Goal: Task Accomplishment & Management: Manage account settings

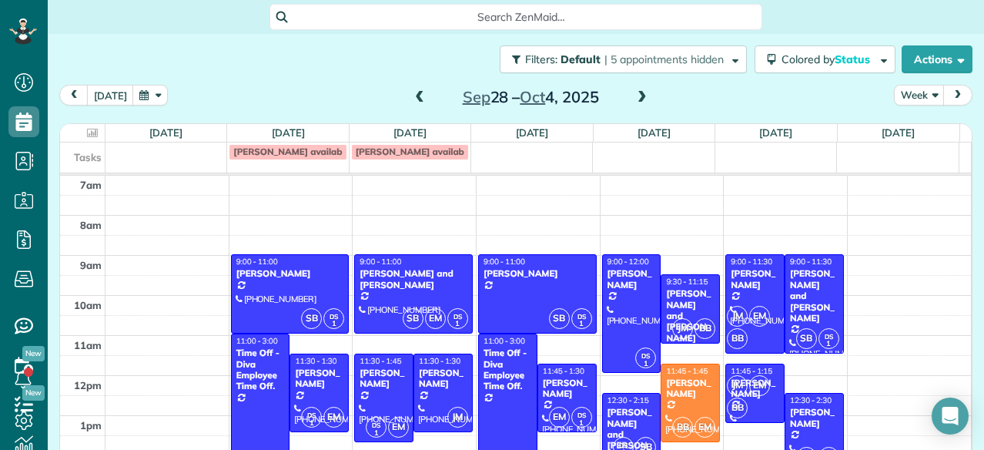
scroll to position [54, 0]
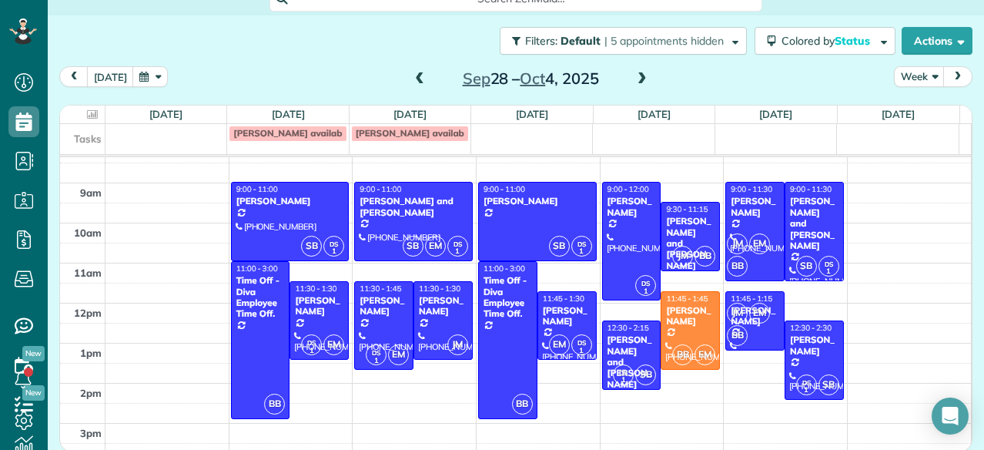
click at [966, 143] on div "Filters: Default | 5 appointments hidden Colored by Status Color by Cleaner Col…" at bounding box center [516, 207] width 937 height 385
click at [680, 73] on div "today Week Sep 28 – Oct 4, 2025" at bounding box center [516, 80] width 914 height 29
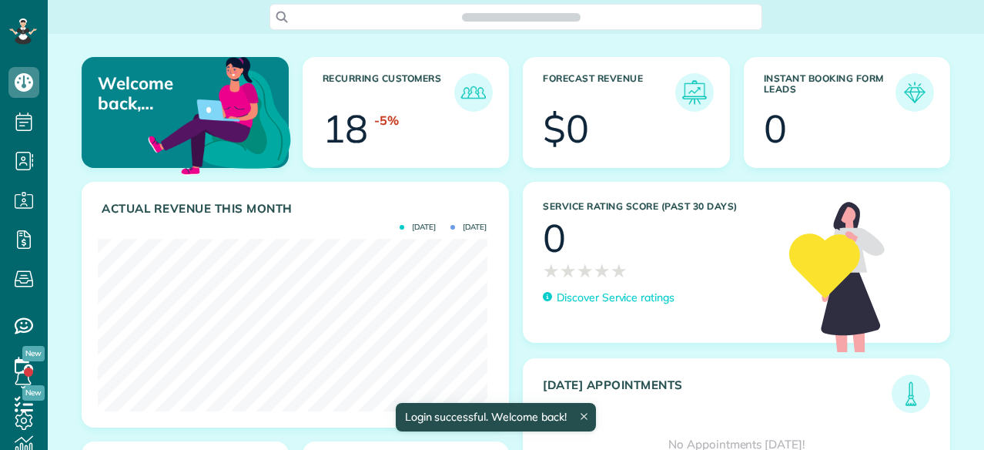
scroll to position [173, 390]
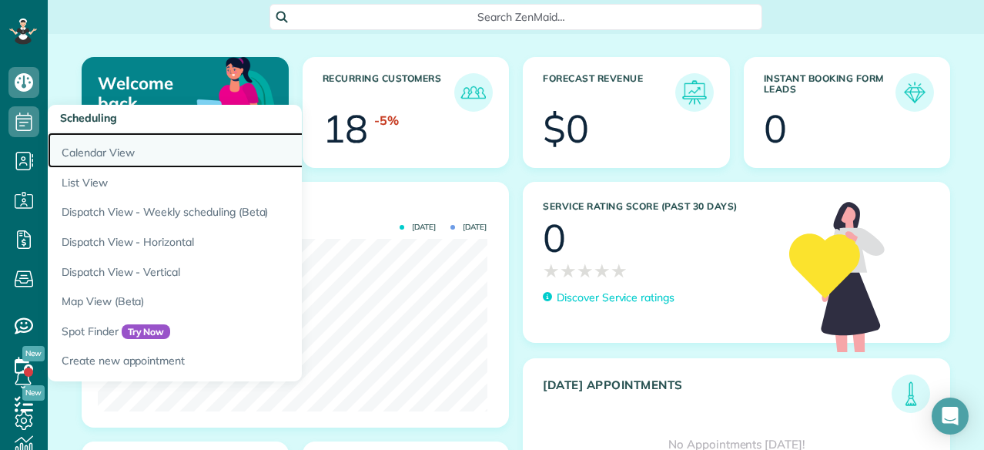
click at [112, 158] on link "Calendar View" at bounding box center [240, 149] width 385 height 35
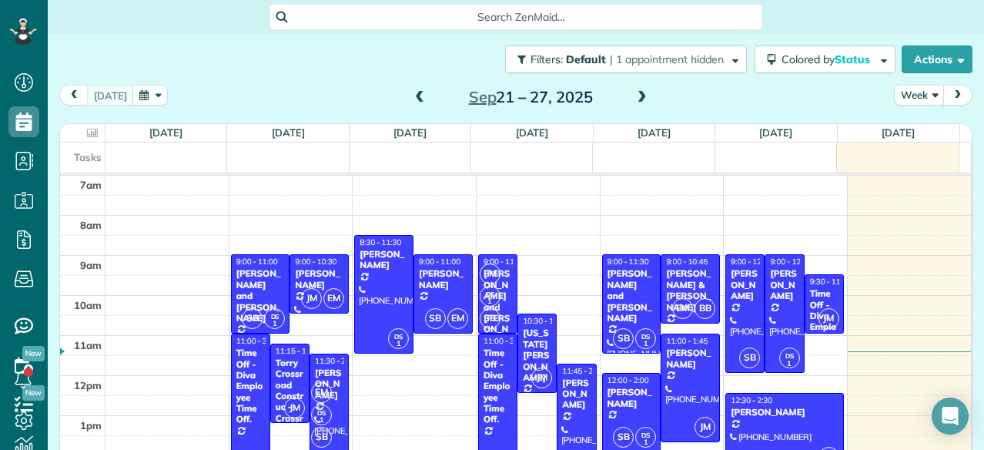
click at [638, 95] on span at bounding box center [642, 98] width 17 height 14
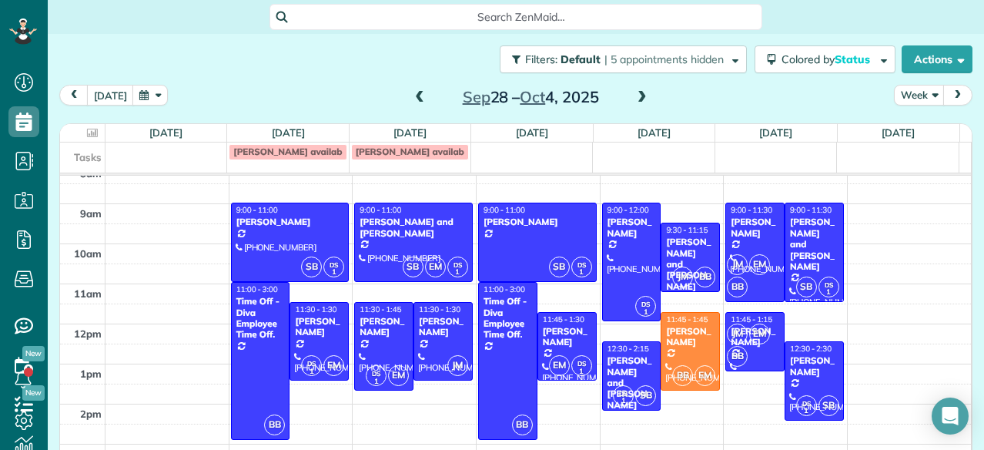
scroll to position [34, 0]
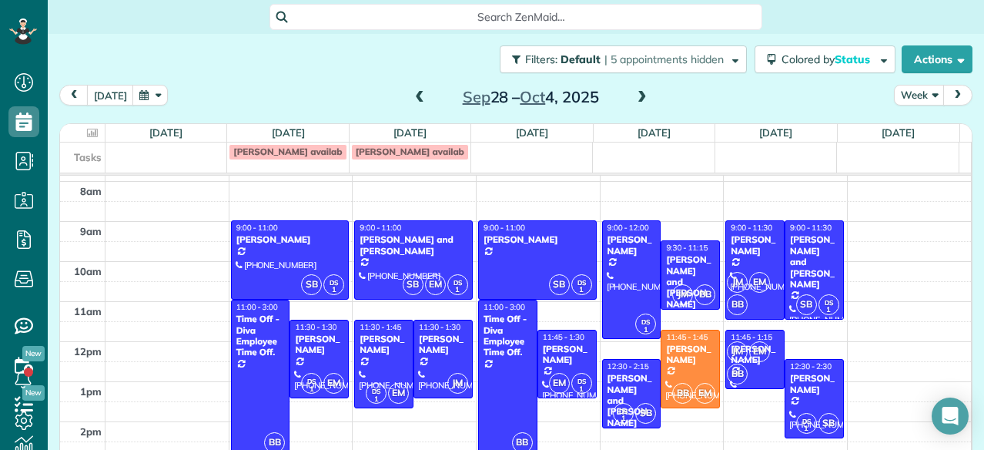
click at [639, 94] on span at bounding box center [642, 98] width 17 height 14
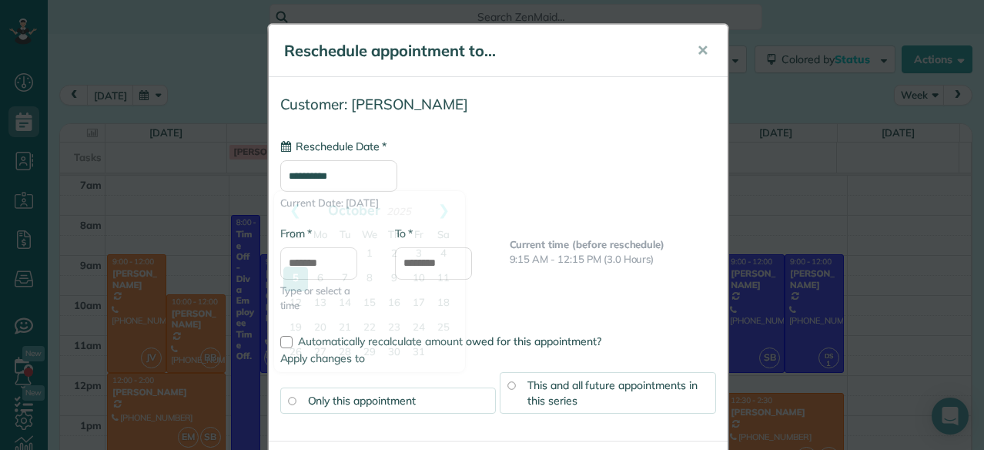
click at [296, 173] on input "**********" at bounding box center [338, 176] width 117 height 32
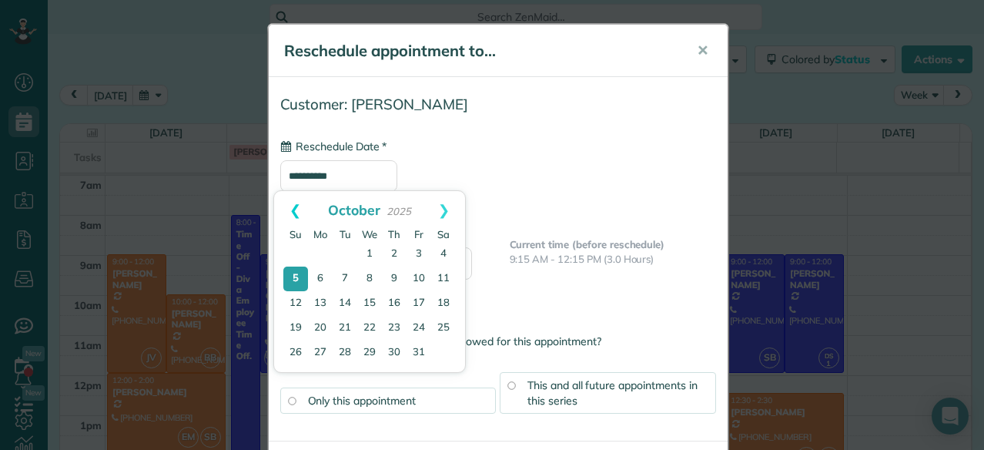
click at [295, 207] on link "Prev" at bounding box center [295, 210] width 42 height 39
click at [295, 351] on link "28" at bounding box center [295, 353] width 25 height 25
type input "**********"
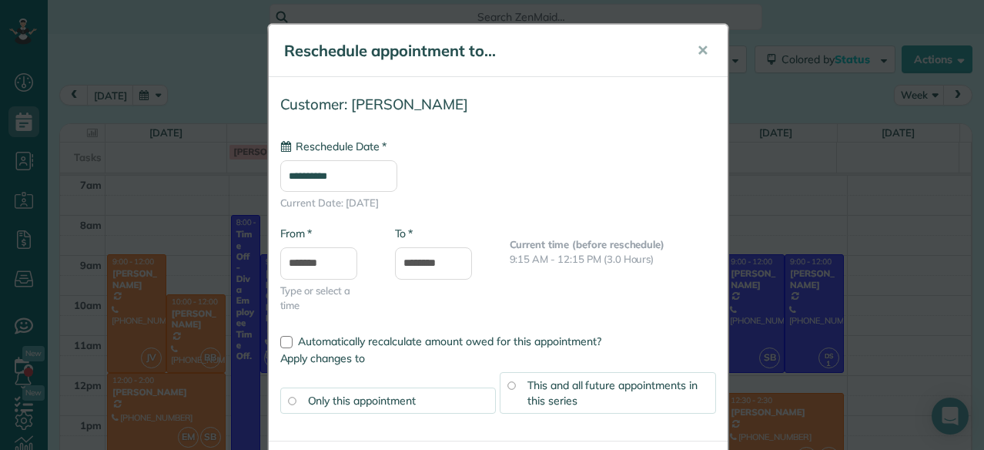
click at [551, 395] on span "This and all future appointments in this series" at bounding box center [613, 392] width 170 height 29
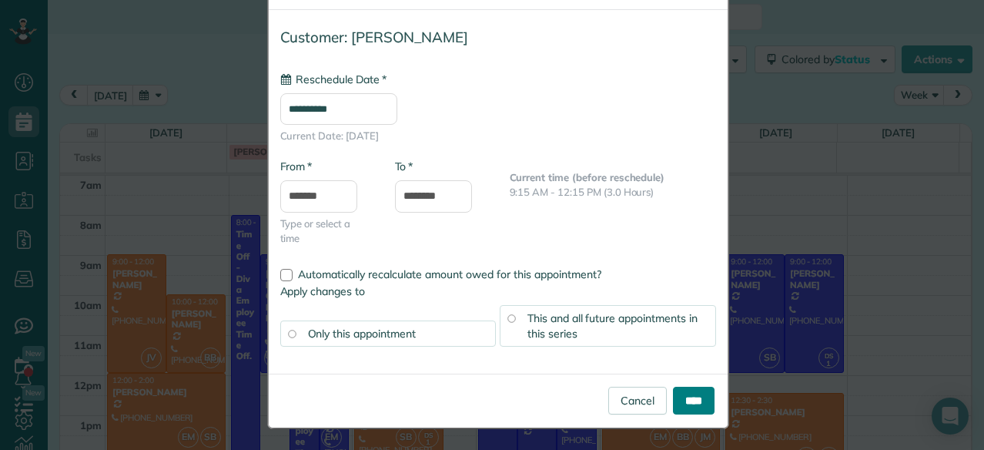
click at [678, 388] on input "****" at bounding box center [694, 401] width 42 height 28
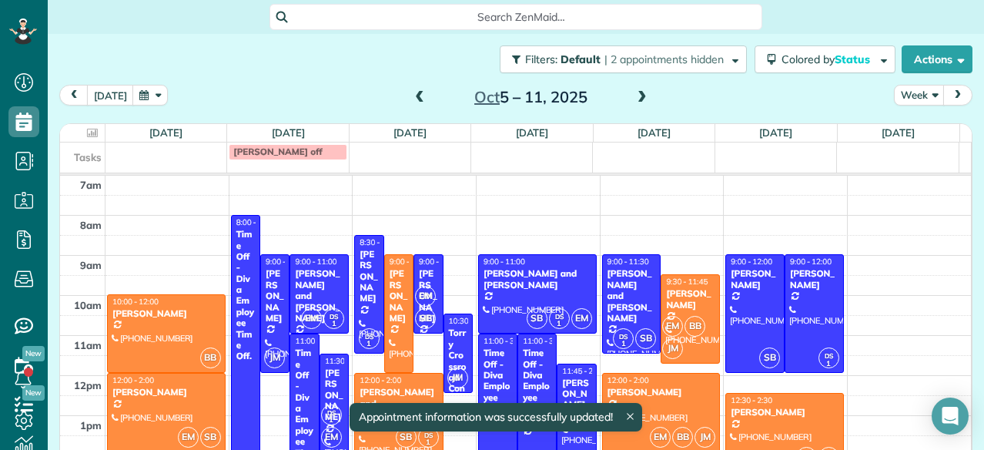
click at [411, 98] on span at bounding box center [419, 98] width 17 height 14
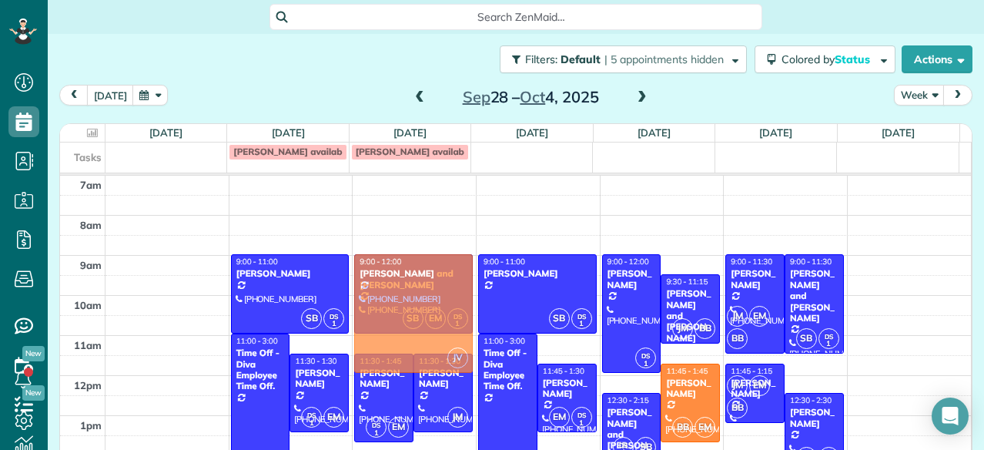
drag, startPoint x: 173, startPoint y: 294, endPoint x: 378, endPoint y: 292, distance: 205.7
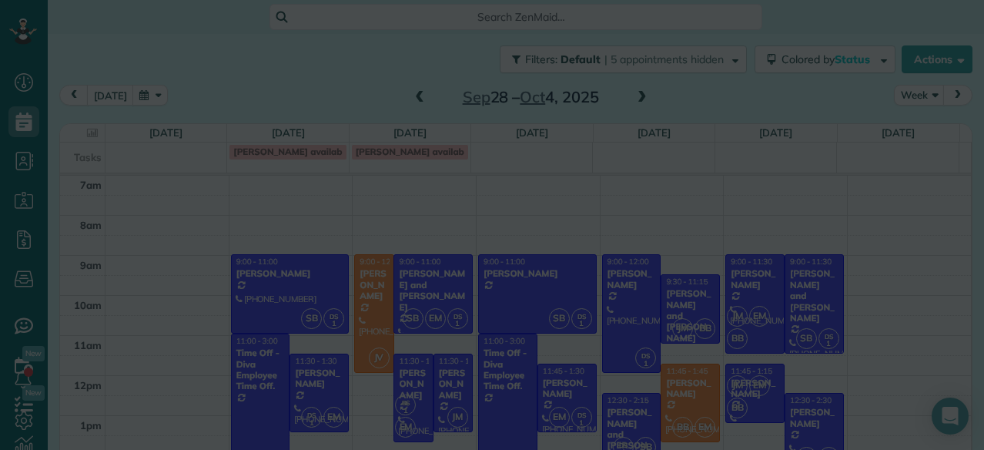
scroll to position [0, 0]
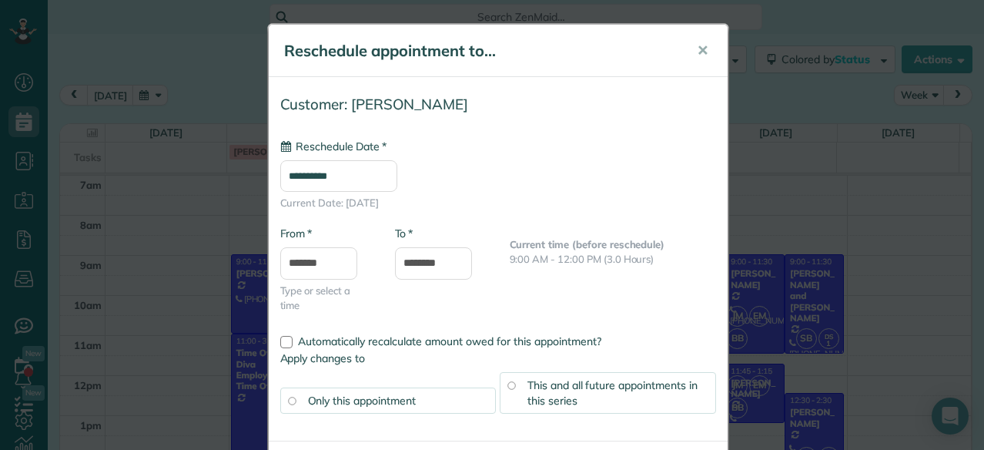
type input "**********"
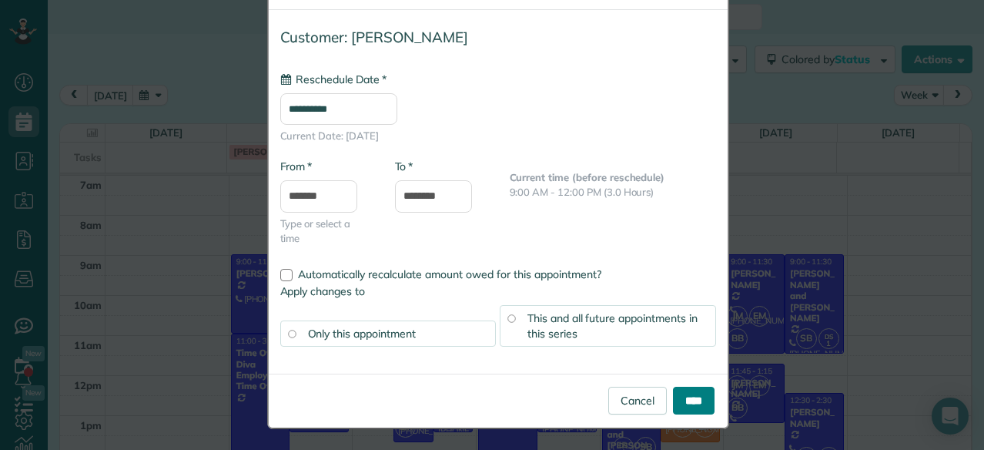
click at [678, 408] on input "****" at bounding box center [694, 401] width 42 height 28
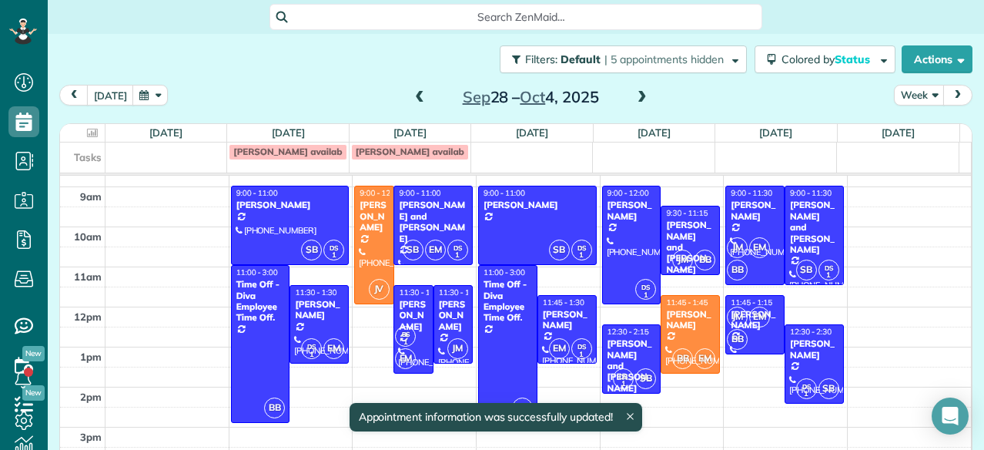
scroll to position [68, 0]
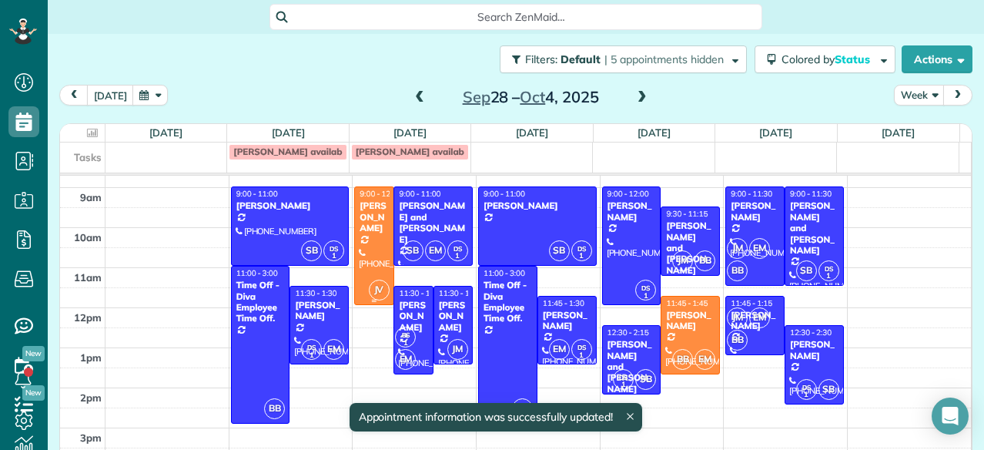
click at [370, 230] on div "[PERSON_NAME]" at bounding box center [374, 216] width 30 height 33
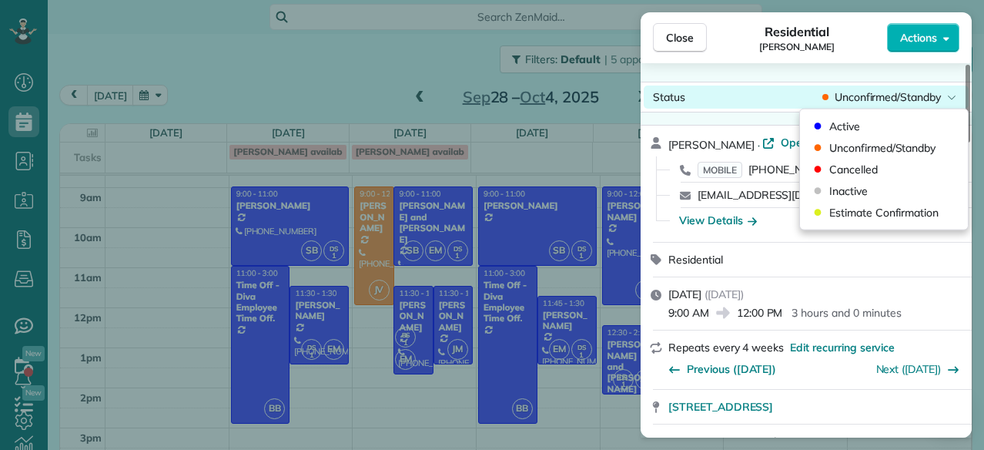
click at [889, 99] on span "Unconfirmed/Standby" at bounding box center [888, 96] width 106 height 15
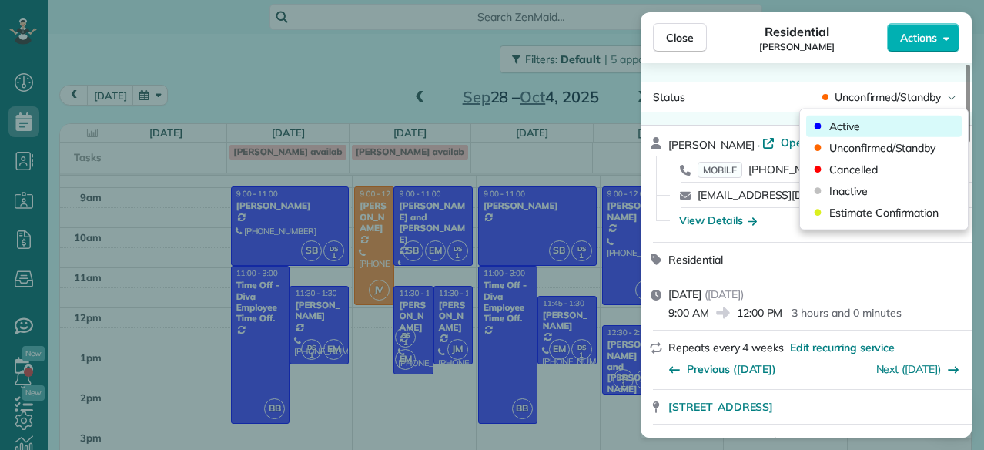
click at [863, 122] on span "Active" at bounding box center [894, 126] width 129 height 15
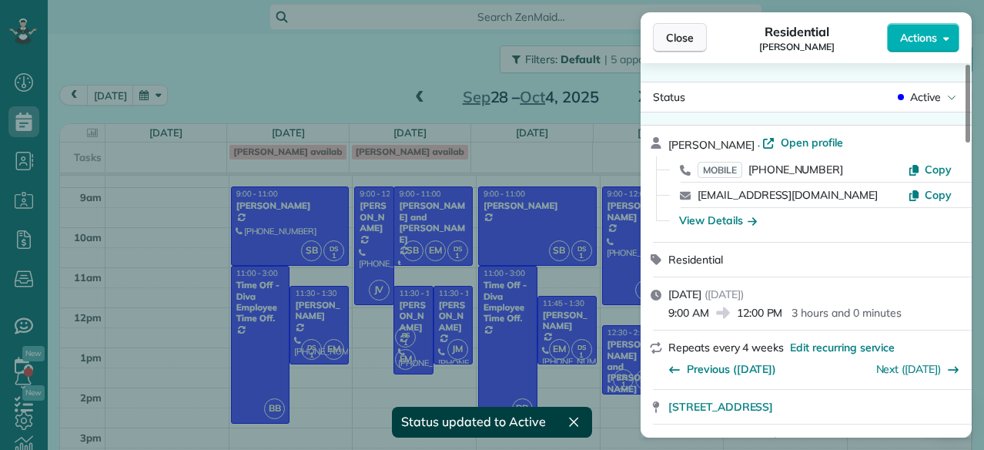
click at [698, 29] on button "Close" at bounding box center [680, 37] width 54 height 29
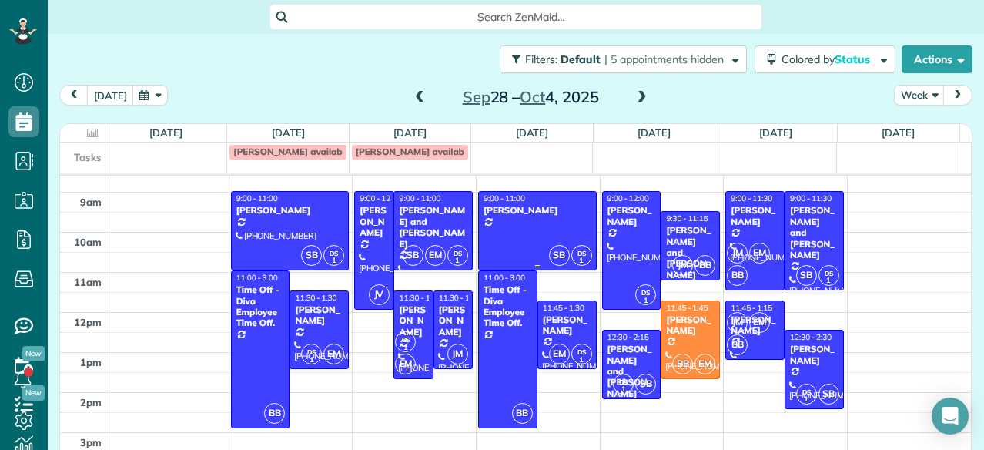
scroll to position [49, 0]
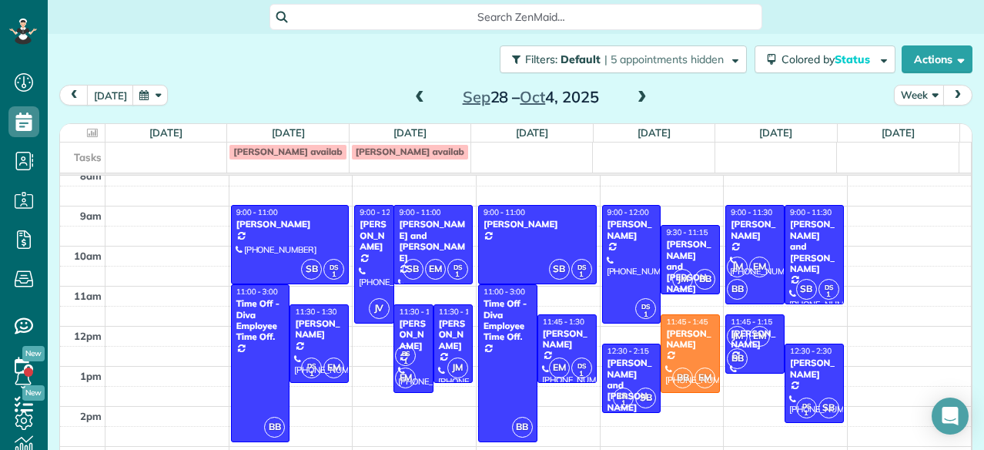
click at [634, 94] on span at bounding box center [642, 98] width 17 height 14
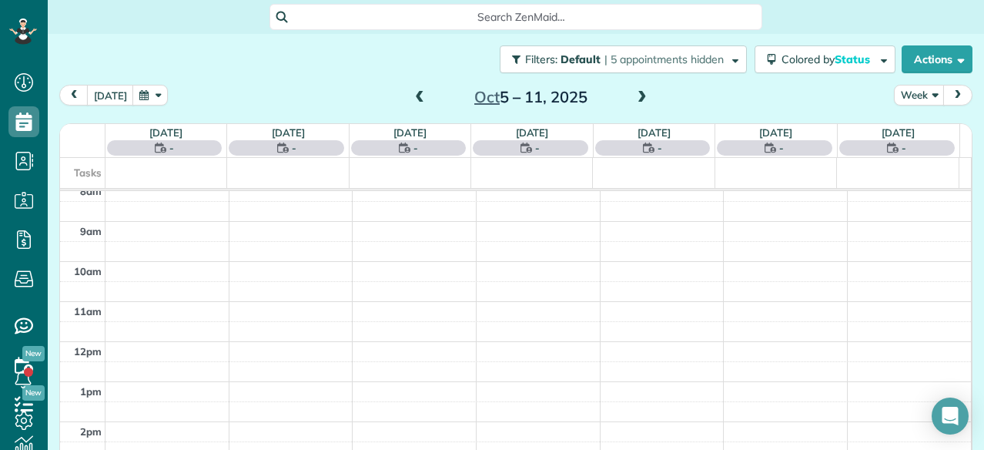
scroll to position [0, 0]
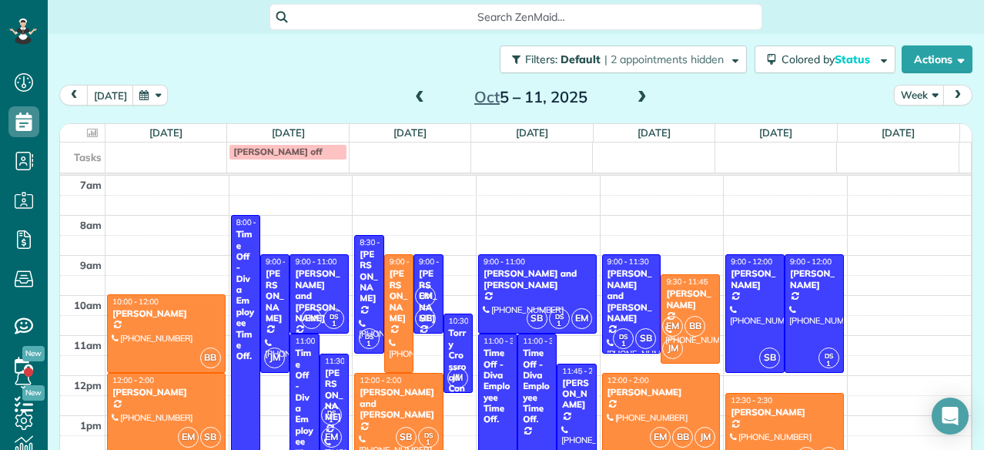
click at [634, 94] on span at bounding box center [642, 98] width 17 height 14
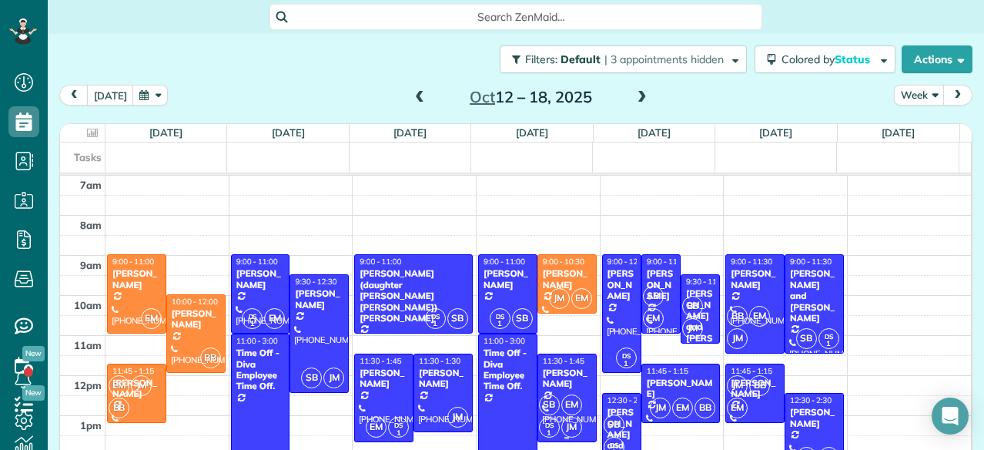
click at [546, 387] on div "[PERSON_NAME]" at bounding box center [567, 378] width 50 height 22
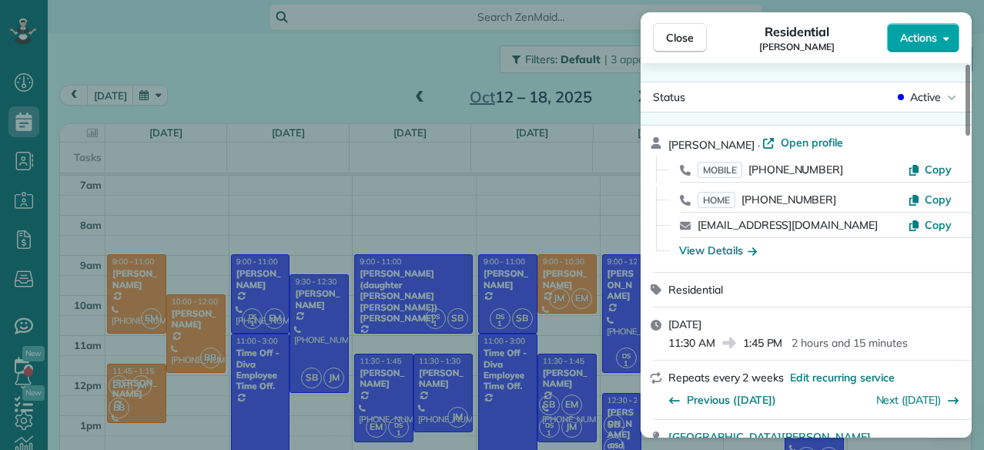
click at [917, 0] on div "Close Residential Melanie Bottom Actions Status Active Melanie Bottom · Open pr…" at bounding box center [492, 0] width 984 height 0
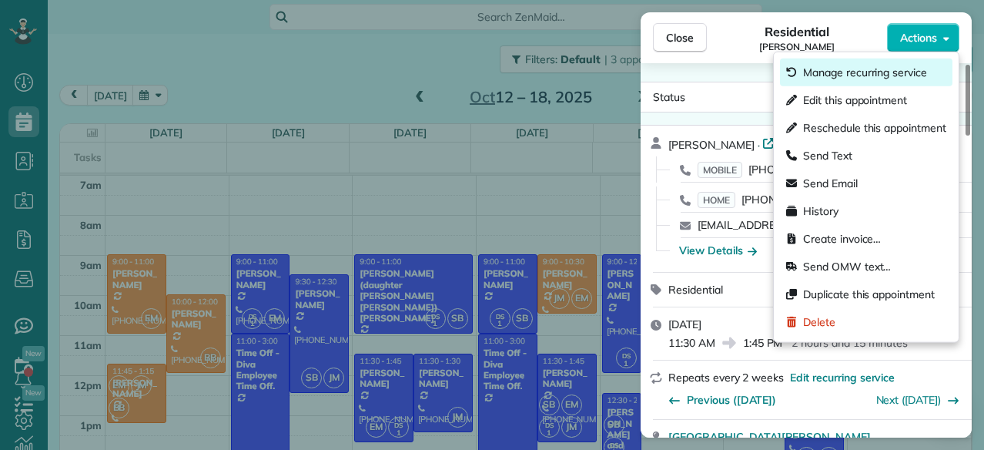
click at [904, 67] on span "Manage recurring service" at bounding box center [874, 72] width 143 height 15
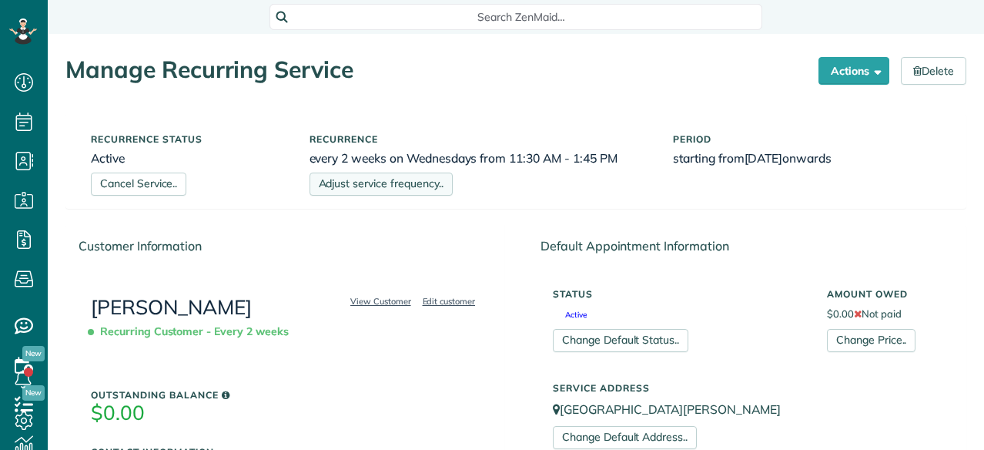
scroll to position [6, 6]
click at [390, 192] on link "Adjust service frequency.." at bounding box center [381, 184] width 143 height 23
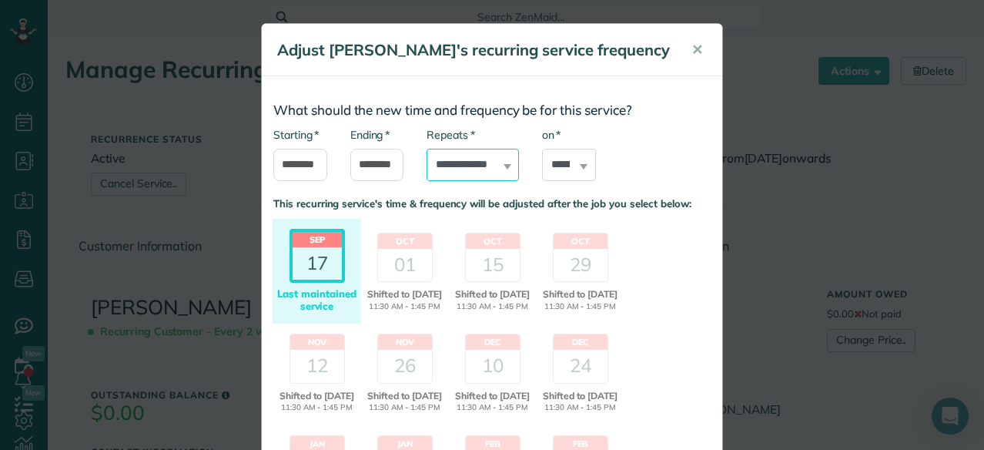
click at [501, 159] on select "**********" at bounding box center [473, 165] width 92 height 32
select select "**********"
click at [427, 149] on select "**********" at bounding box center [473, 165] width 92 height 32
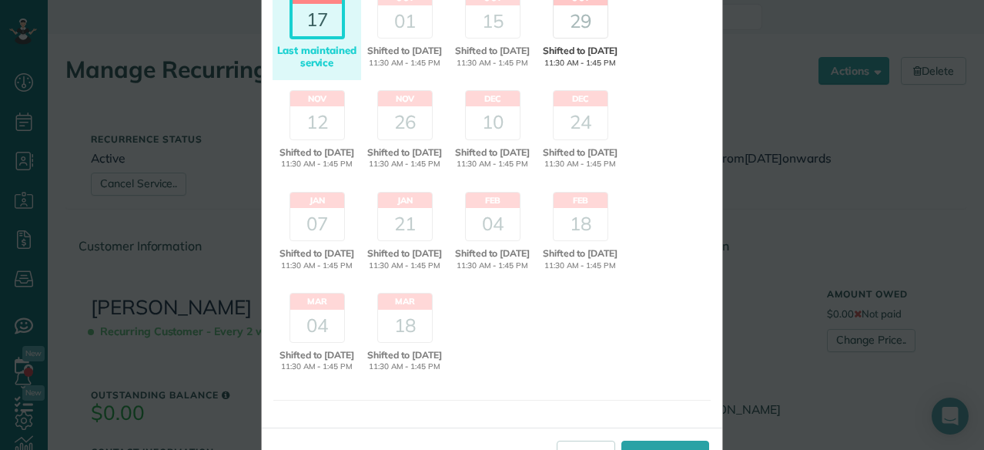
scroll to position [320, 0]
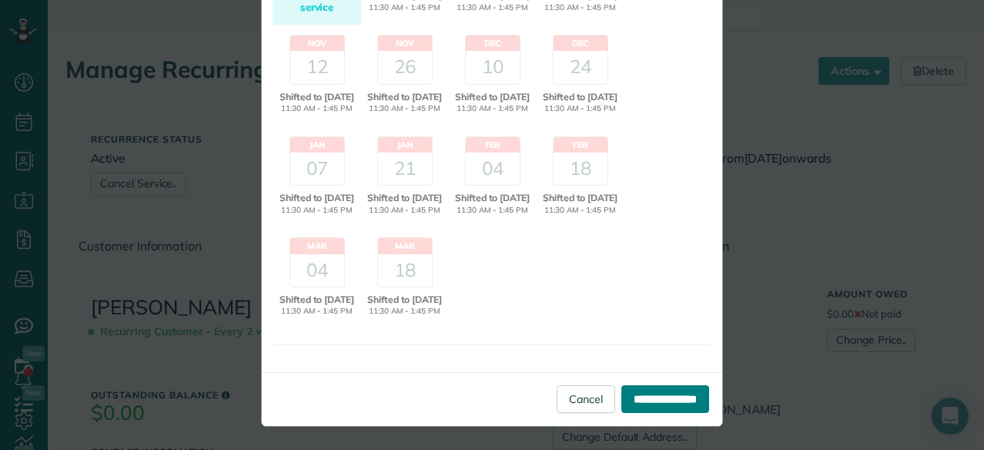
click at [622, 413] on input "**********" at bounding box center [666, 399] width 88 height 28
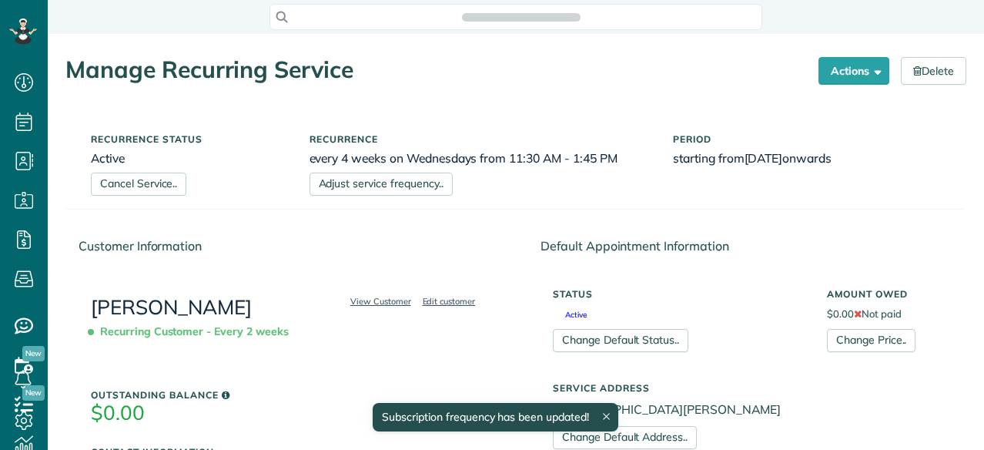
scroll to position [6, 6]
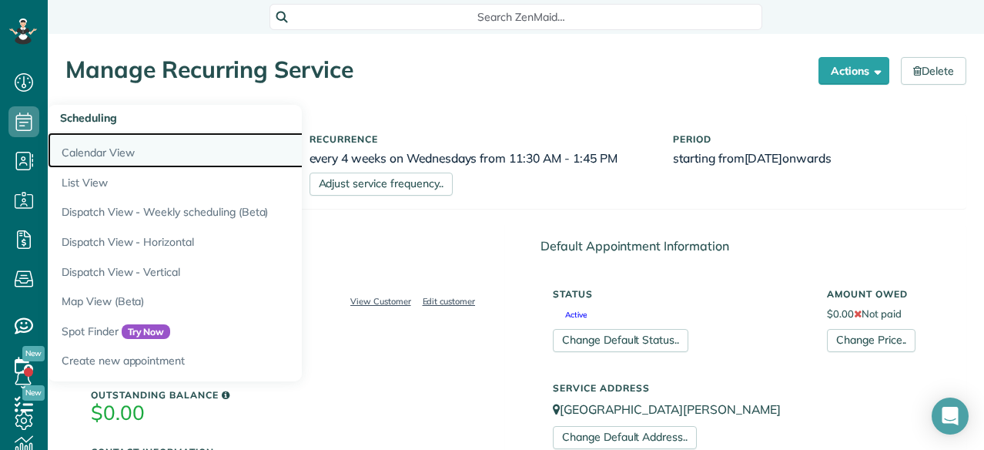
click at [98, 147] on link "Calendar View" at bounding box center [240, 149] width 385 height 35
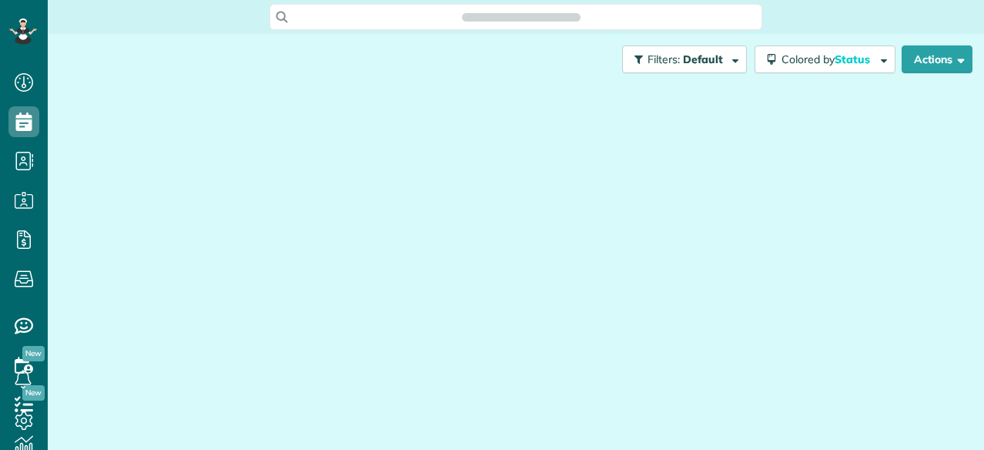
scroll to position [450, 48]
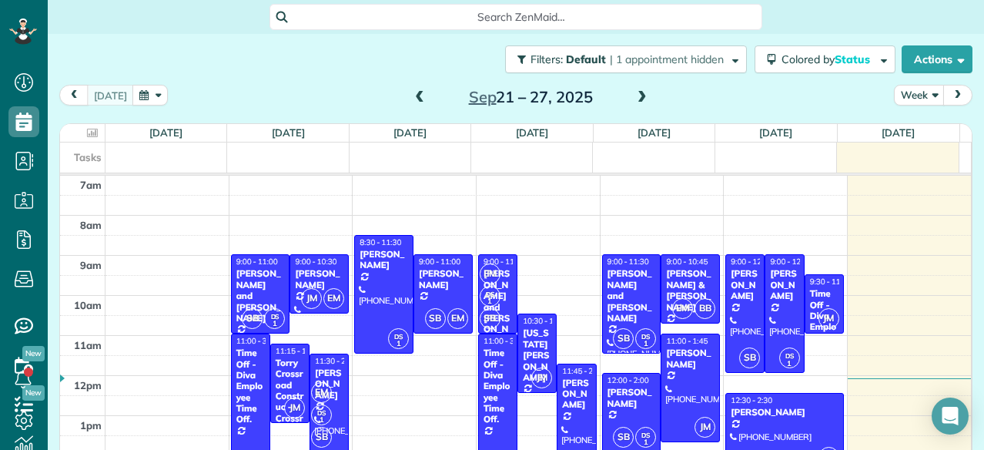
click at [634, 95] on span at bounding box center [642, 98] width 17 height 14
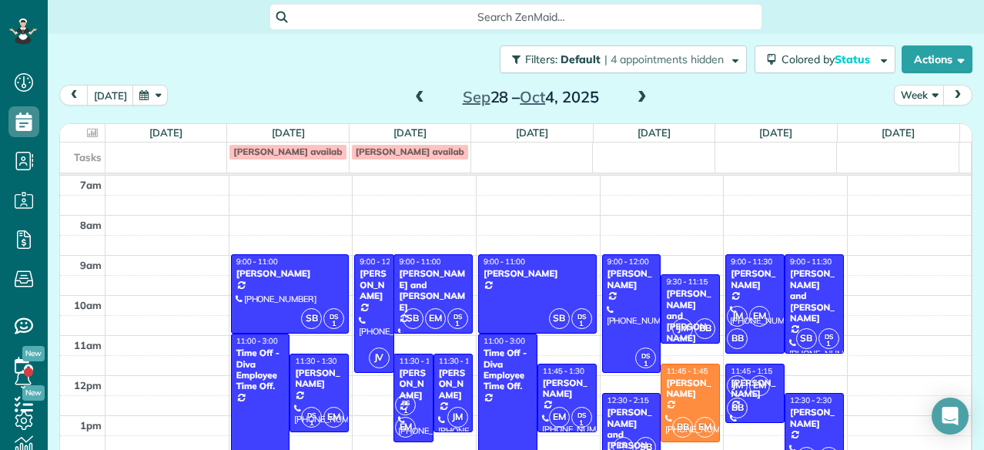
click at [634, 95] on span at bounding box center [642, 98] width 17 height 14
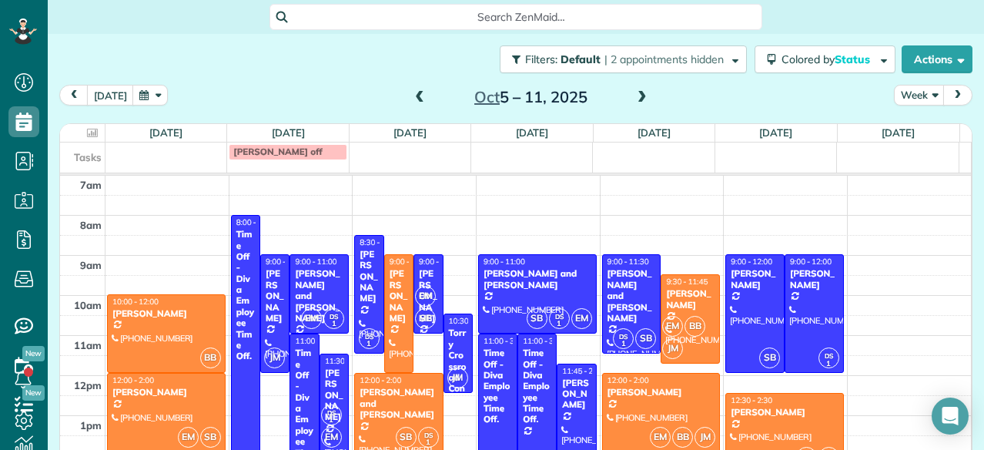
click at [634, 95] on span at bounding box center [642, 98] width 17 height 14
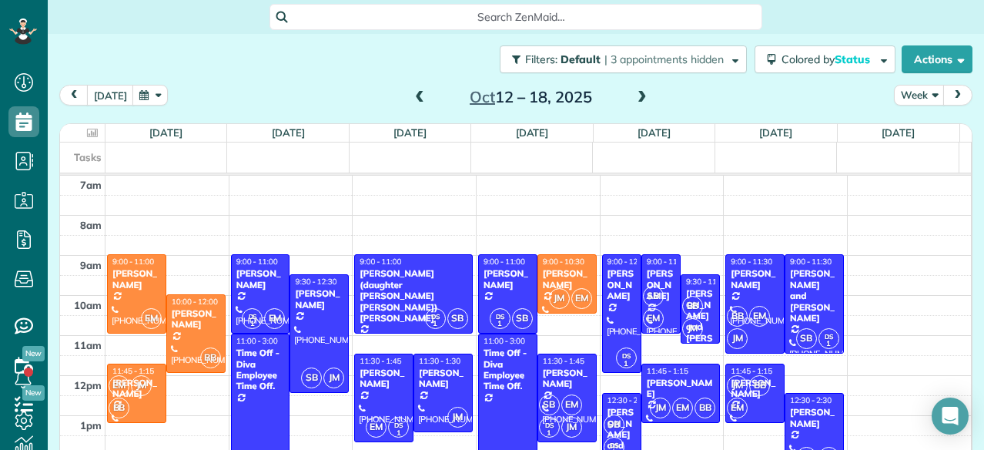
click at [639, 93] on span at bounding box center [642, 98] width 17 height 14
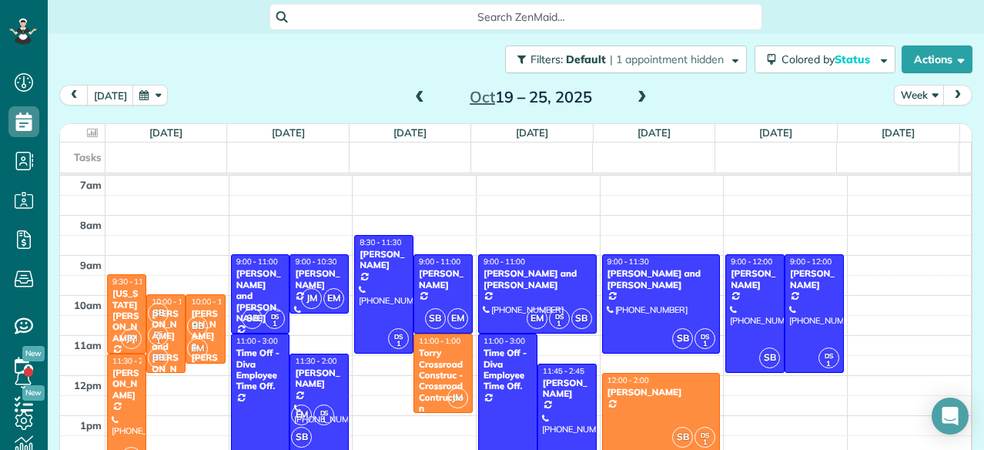
click at [639, 93] on span at bounding box center [642, 98] width 17 height 14
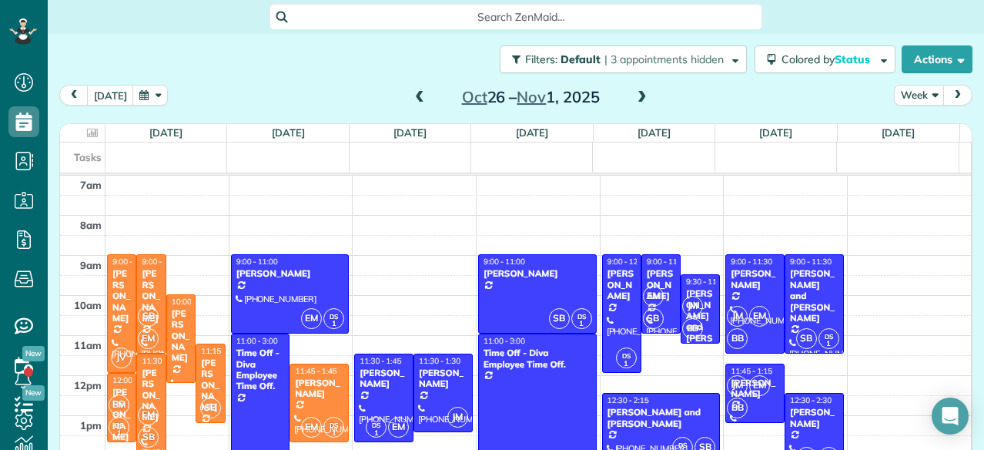
click at [639, 93] on span at bounding box center [642, 98] width 17 height 14
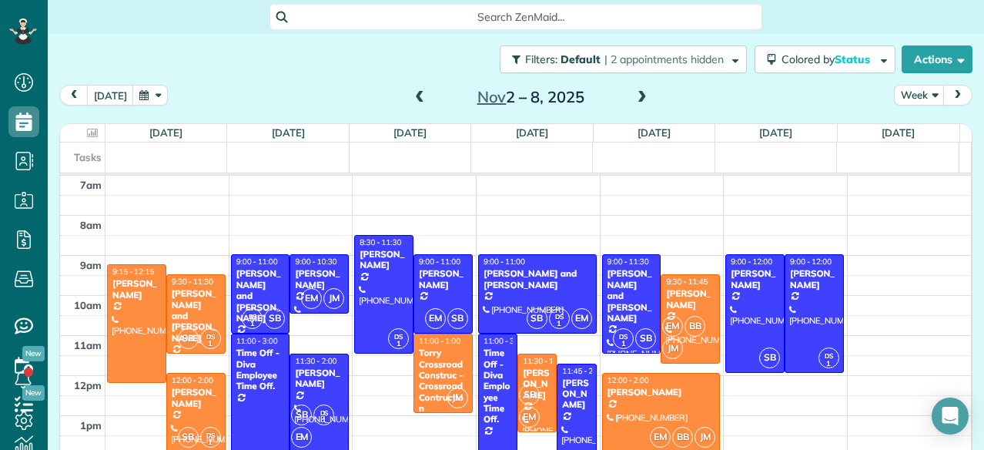
click at [639, 93] on span at bounding box center [642, 98] width 17 height 14
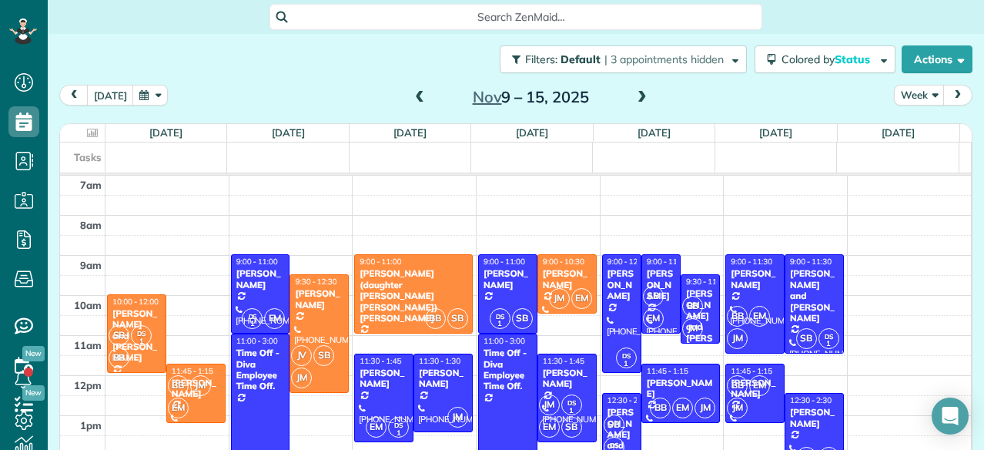
click at [421, 94] on div "[DATE] – [DATE]" at bounding box center [530, 97] width 246 height 25
click at [411, 95] on span at bounding box center [419, 98] width 17 height 14
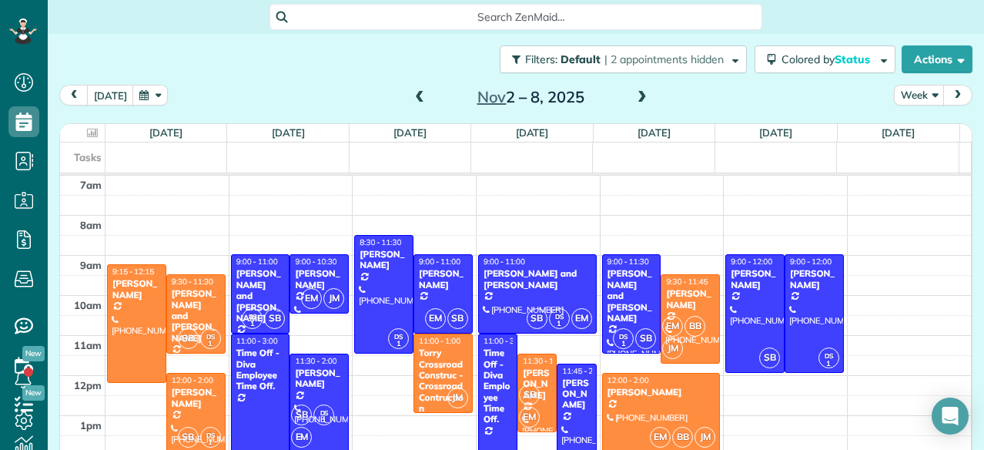
click at [411, 95] on span at bounding box center [419, 98] width 17 height 14
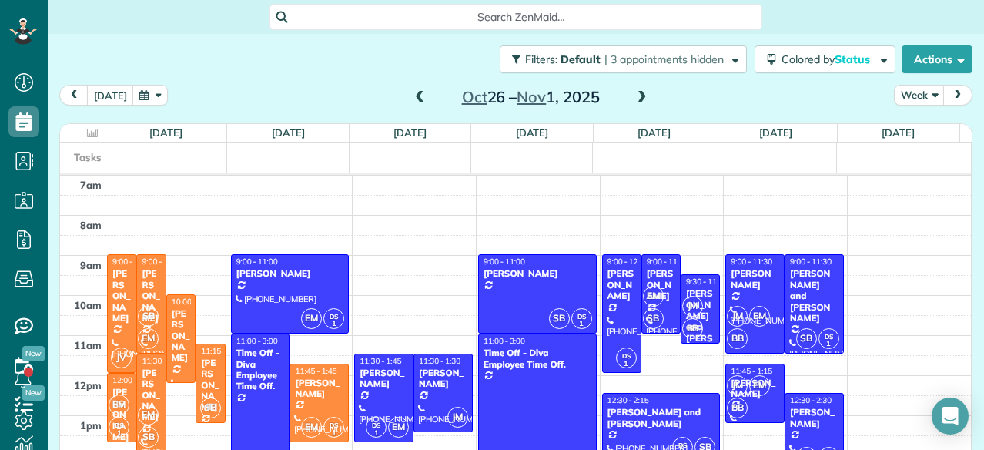
click at [411, 95] on span at bounding box center [419, 98] width 17 height 14
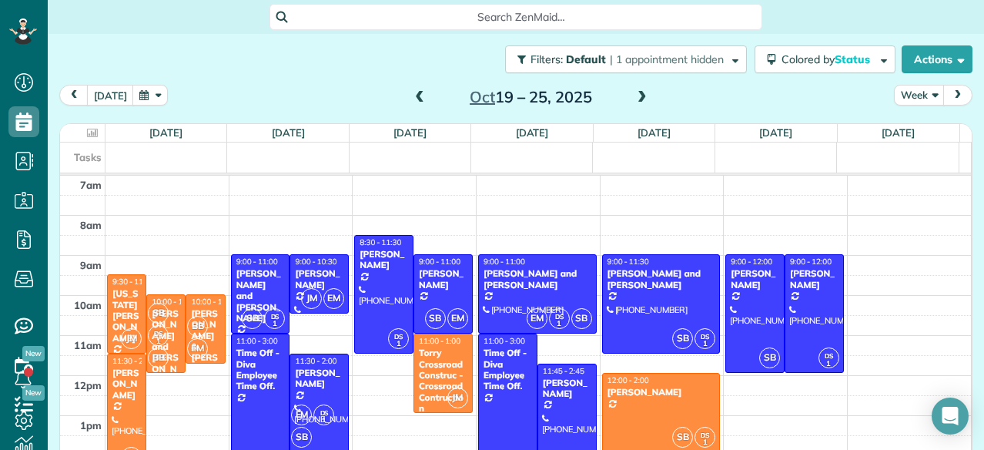
click at [411, 95] on span at bounding box center [419, 98] width 17 height 14
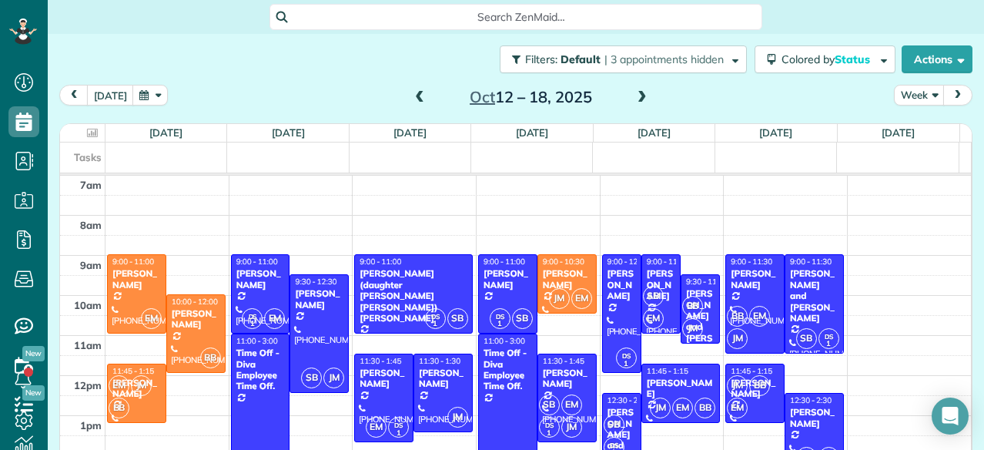
click at [411, 95] on span at bounding box center [419, 98] width 17 height 14
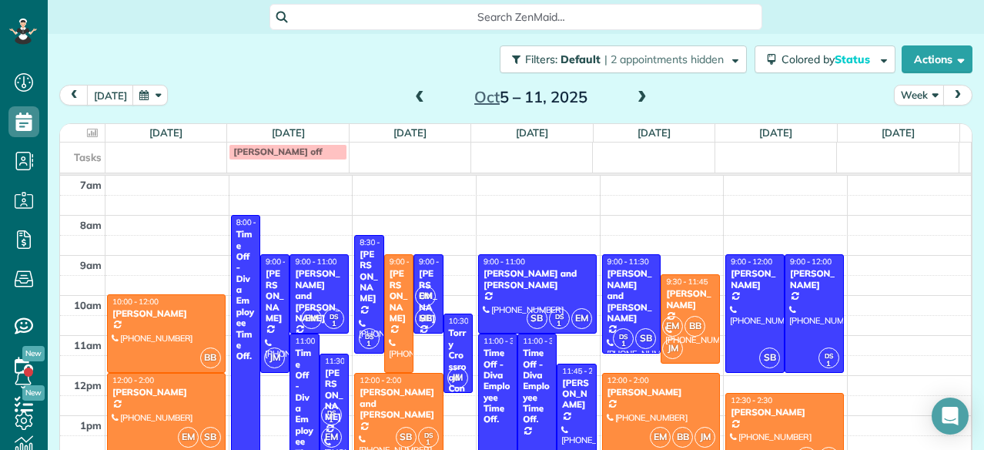
click at [411, 95] on span at bounding box center [419, 98] width 17 height 14
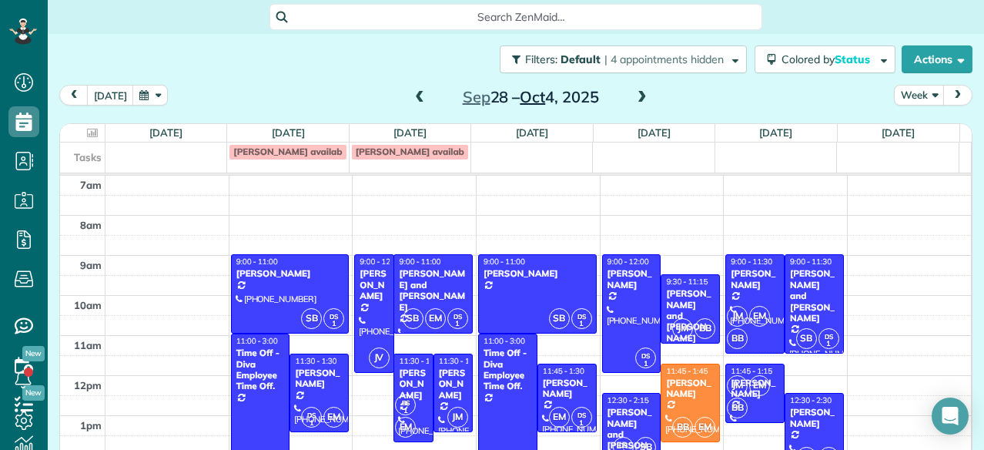
scroll to position [20, 0]
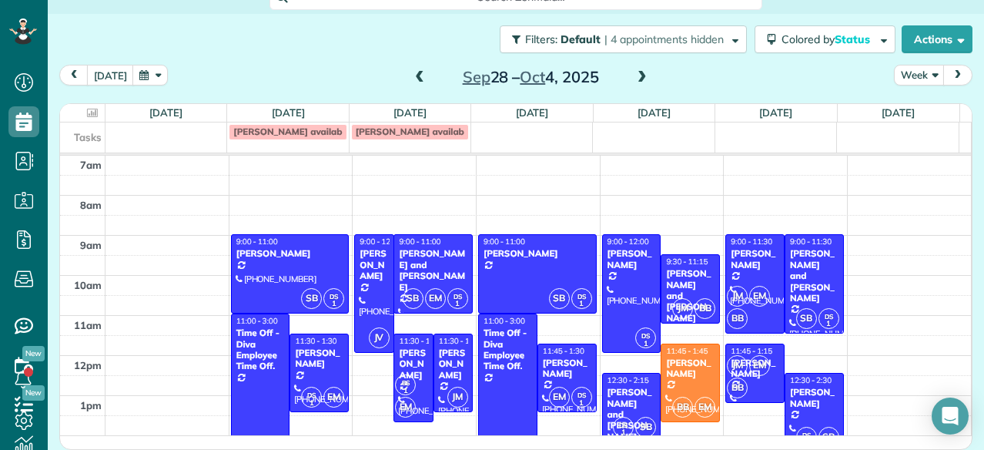
click at [638, 81] on span at bounding box center [642, 78] width 17 height 14
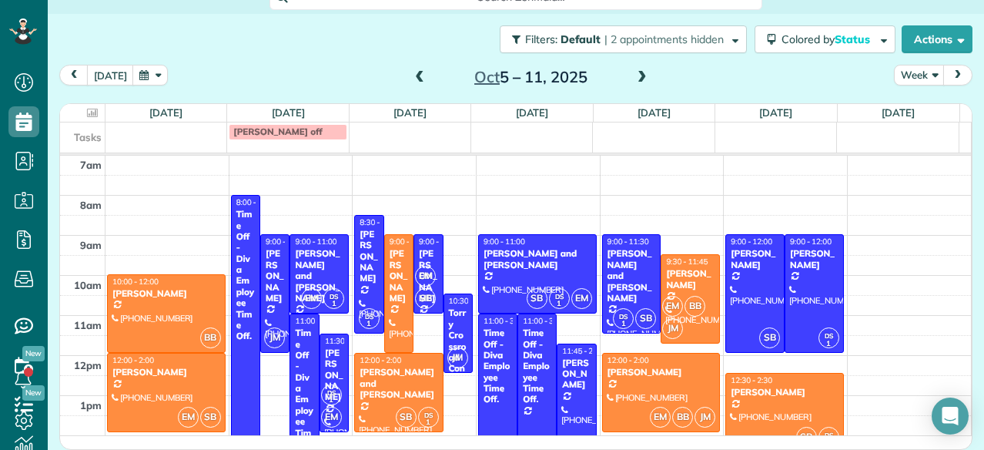
click at [638, 81] on span at bounding box center [642, 78] width 17 height 14
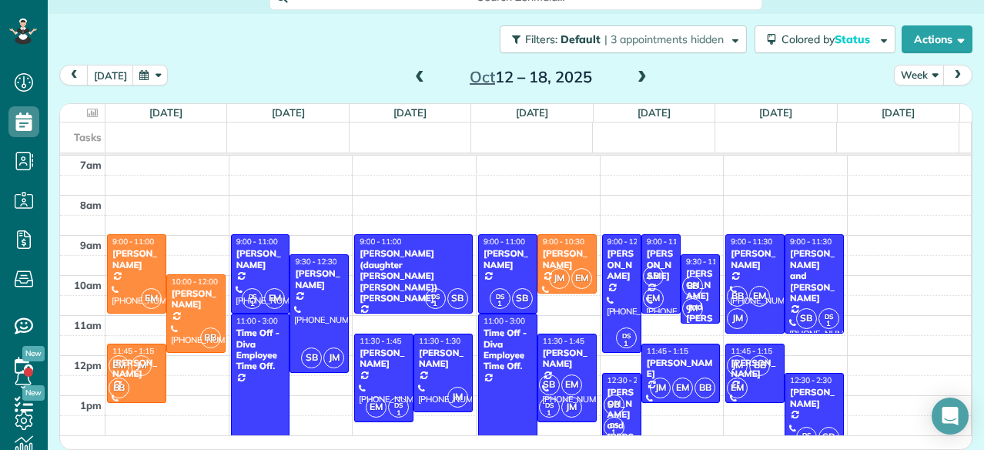
click at [411, 75] on span at bounding box center [419, 78] width 17 height 14
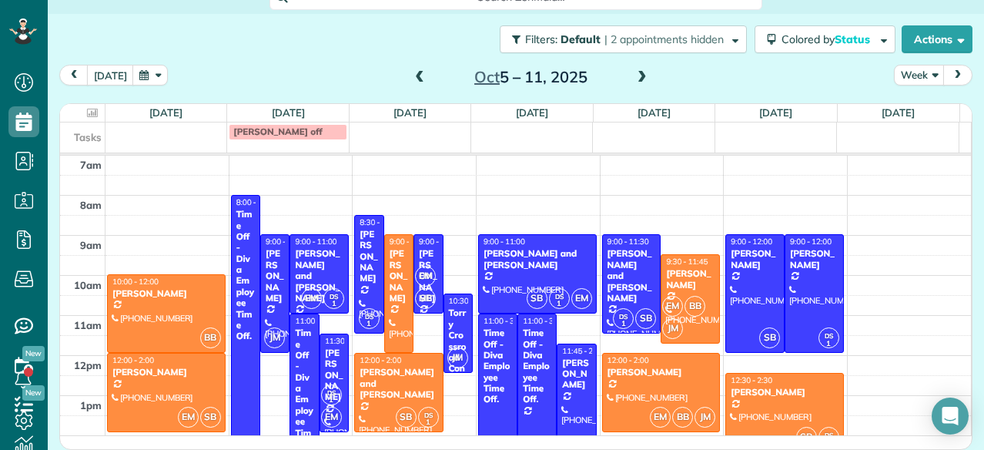
click at [411, 75] on span at bounding box center [419, 78] width 17 height 14
